Goal: Find specific page/section: Find specific page/section

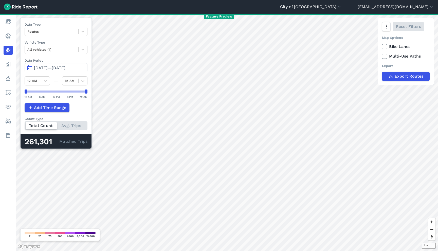
click at [65, 66] on span "[DATE]—[DATE]" at bounding box center [49, 67] width 31 height 5
click at [64, 69] on span "Aug 28, 2024—Oct 5, 2025" at bounding box center [49, 67] width 31 height 5
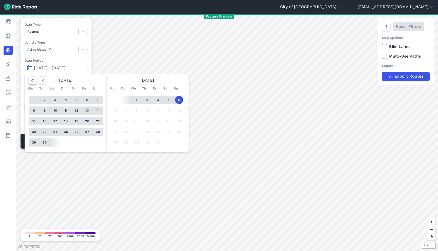
click at [34, 83] on button "button" at bounding box center [33, 80] width 8 height 8
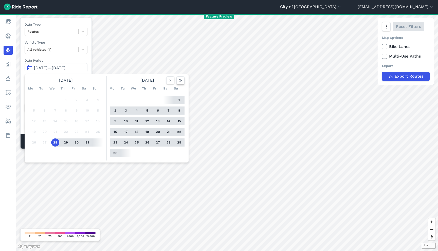
click at [180, 83] on button "button" at bounding box center [180, 80] width 8 height 8
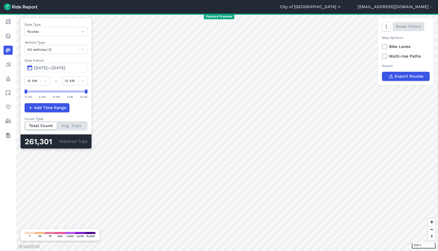
click at [342, 9] on button "City of [GEOGRAPHIC_DATA]" at bounding box center [311, 7] width 62 height 6
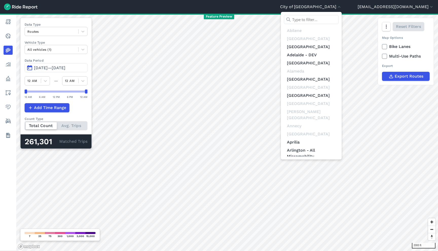
click at [339, 21] on input "text" at bounding box center [311, 19] width 55 height 9
type input "j"
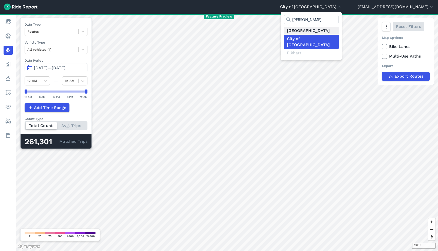
type input "hart"
click at [339, 32] on link "[GEOGRAPHIC_DATA]" at bounding box center [311, 31] width 55 height 8
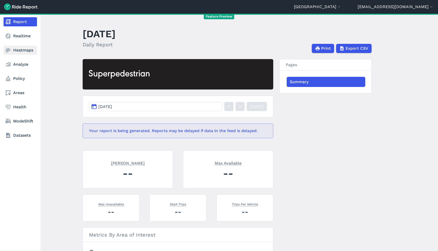
click at [14, 53] on link "Heatmaps" at bounding box center [20, 50] width 33 height 9
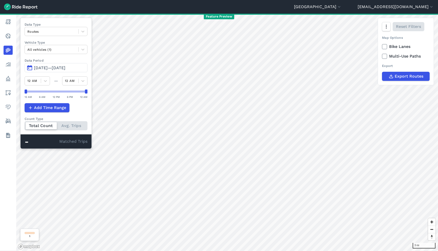
click at [61, 68] on span "Jul 8, 2025—Oct 6, 2025" at bounding box center [49, 67] width 31 height 5
click at [53, 67] on span "Apr 2, 2022—Jul 1, 2022" at bounding box center [49, 67] width 31 height 5
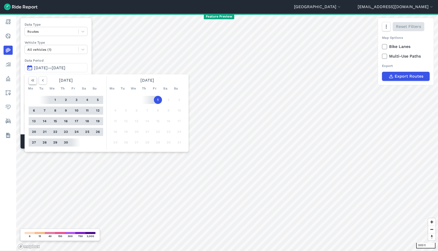
click at [33, 81] on icon "button" at bounding box center [32, 80] width 5 height 5
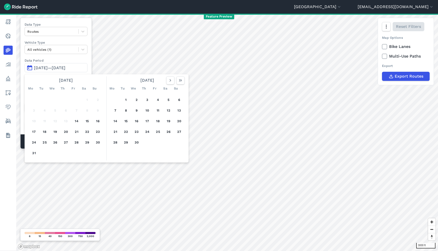
click at [80, 119] on div "1 2 3 4 5 6 7 8 9 10 11 12 13 14 15 16 17 18 19 20 21 22 23 24 25 26 27 28 29 3…" at bounding box center [66, 126] width 79 height 68
click at [75, 122] on button "14" at bounding box center [76, 121] width 8 height 8
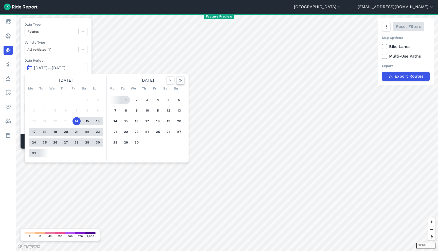
click at [180, 82] on icon "button" at bounding box center [180, 80] width 5 height 5
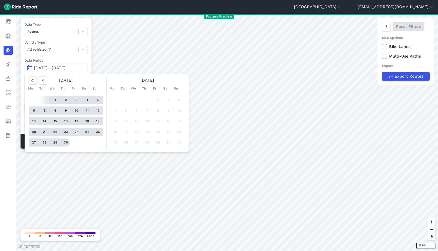
click at [65, 144] on button "30" at bounding box center [66, 142] width 8 height 8
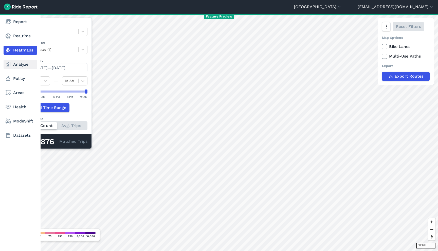
click at [13, 61] on link "Analyze" at bounding box center [20, 64] width 33 height 9
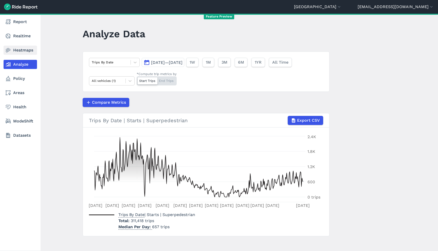
click at [18, 54] on link "Heatmaps" at bounding box center [20, 50] width 33 height 9
